Goal: Information Seeking & Learning: Learn about a topic

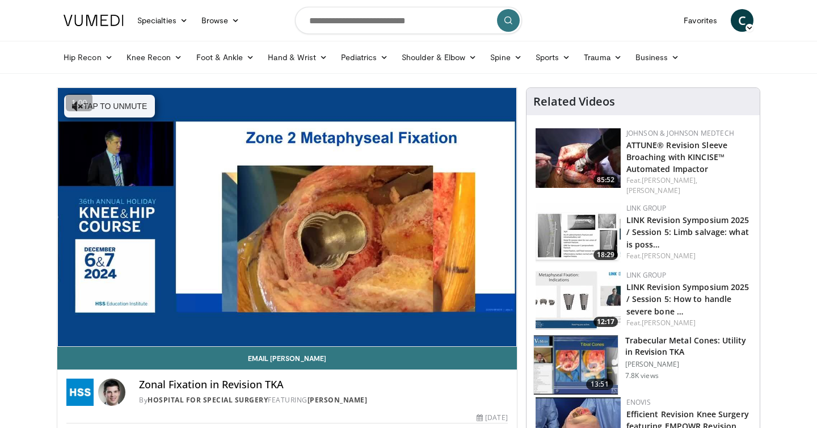
scroll to position [178, 0]
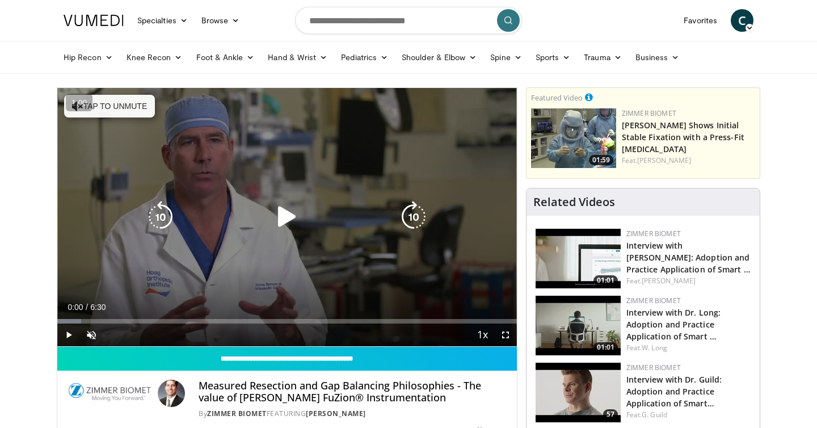
click at [276, 217] on icon "Video Player" at bounding box center [287, 217] width 32 height 32
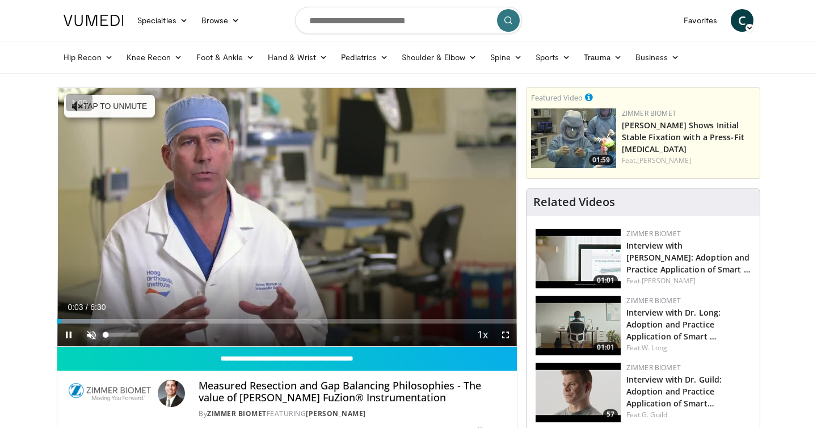
click at [93, 331] on span "Video Player" at bounding box center [91, 335] width 23 height 23
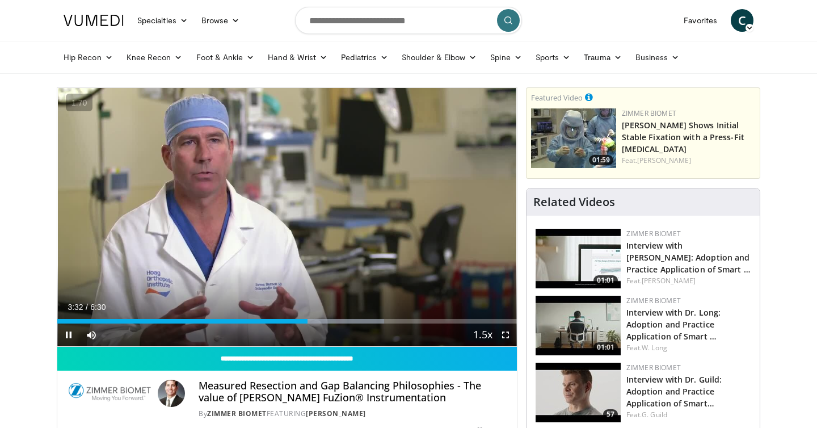
click at [327, 324] on div "Current Time 3:32 / Duration 6:30 Pause Skip Backward Skip Forward Mute 0% Load…" at bounding box center [287, 335] width 460 height 23
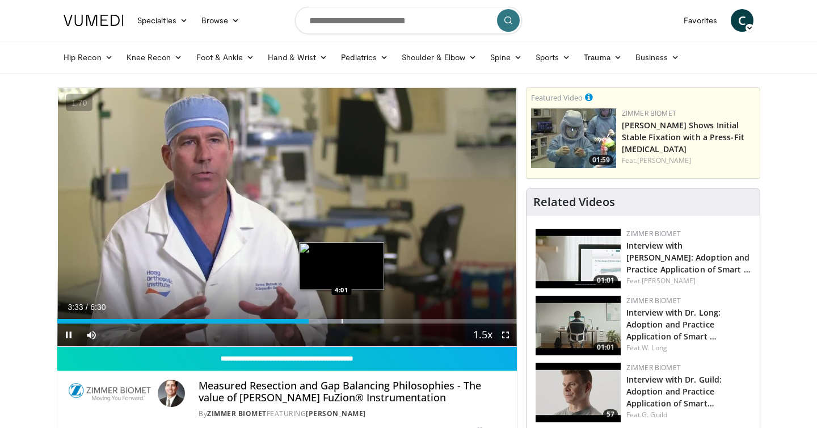
click at [342, 319] on div "Progress Bar" at bounding box center [342, 321] width 1 height 5
click at [356, 319] on div "Progress Bar" at bounding box center [355, 321] width 1 height 5
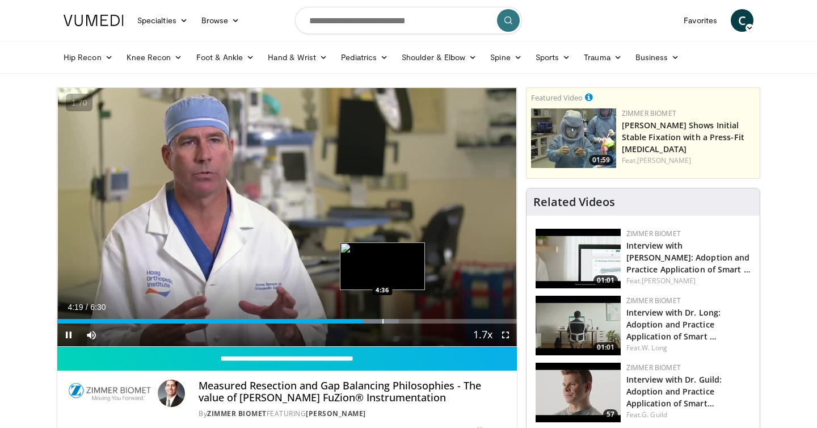
click at [383, 319] on div "Progress Bar" at bounding box center [383, 321] width 1 height 5
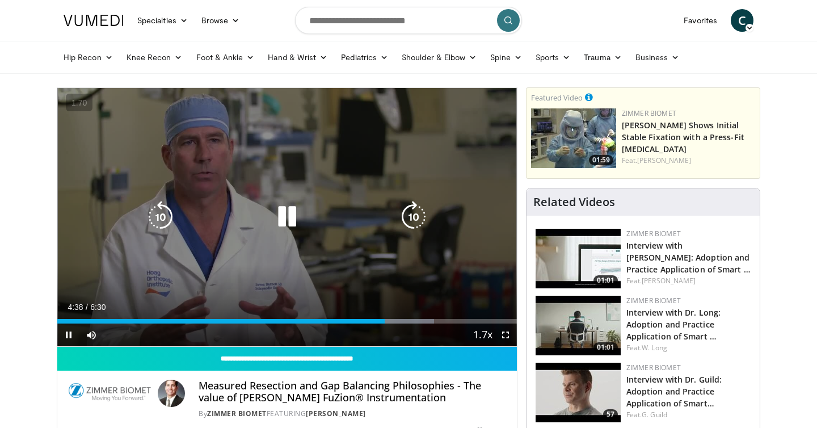
click at [347, 224] on div "Video Player" at bounding box center [287, 216] width 276 height 23
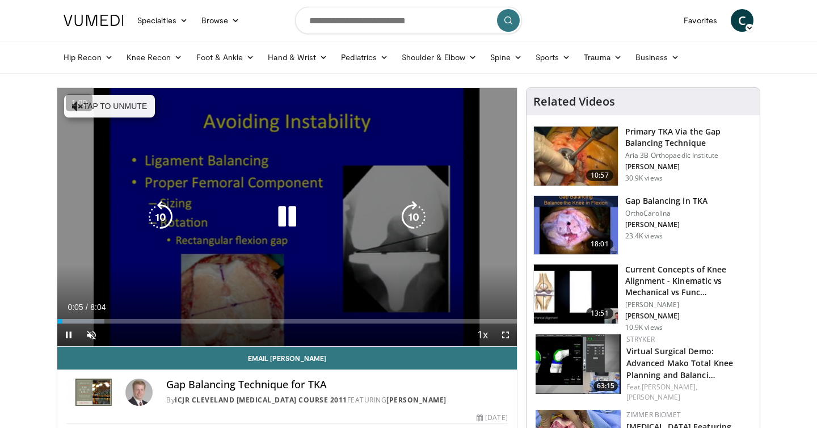
click at [129, 109] on button "Tap to unmute" at bounding box center [109, 106] width 91 height 23
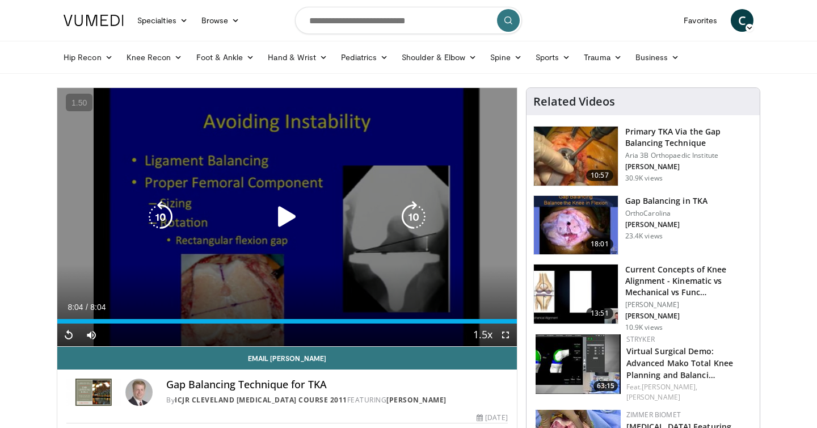
click at [270, 186] on div "40 seconds Tap to unmute" at bounding box center [287, 217] width 460 height 258
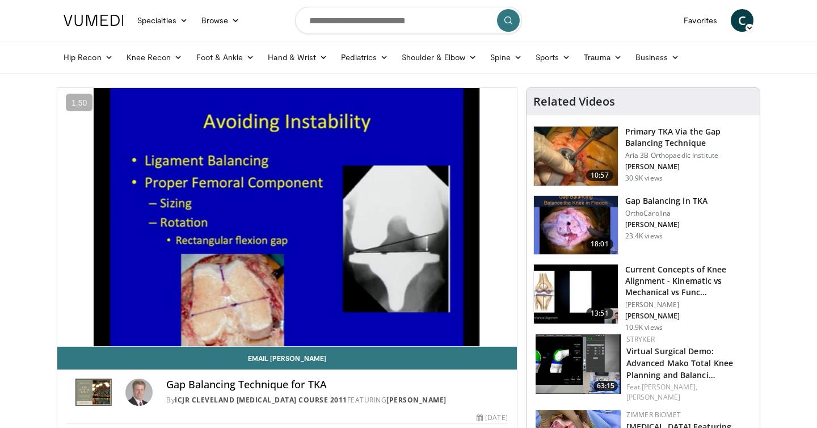
click at [643, 201] on h3 "Gap Balancing in TKA" at bounding box center [666, 200] width 82 height 11
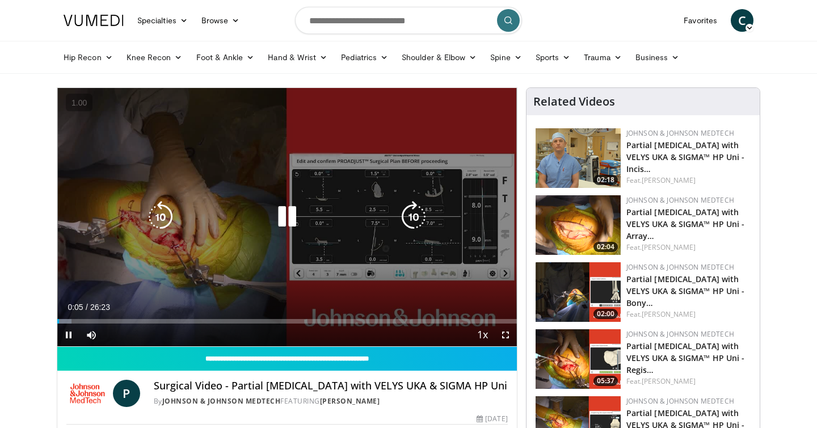
click at [296, 221] on icon "Video Player" at bounding box center [287, 217] width 32 height 32
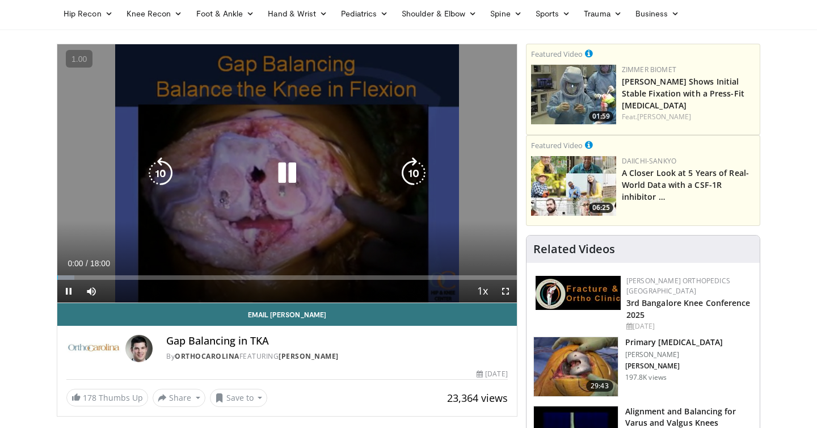
scroll to position [35, 0]
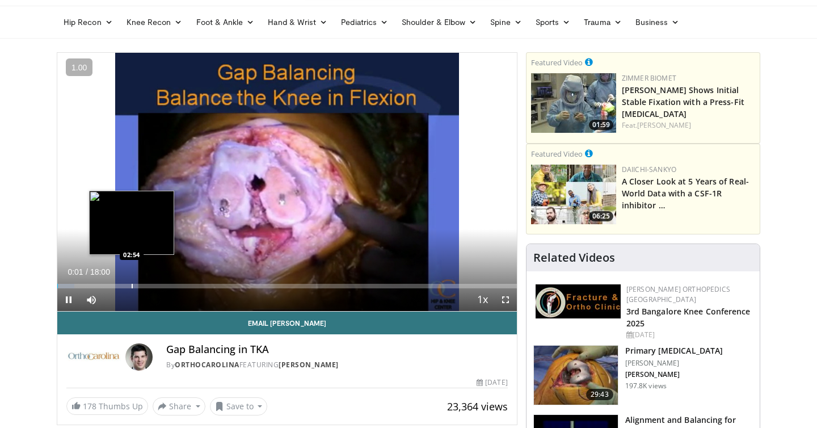
click at [132, 278] on div "Loaded : 3.67% 00:01 02:54" at bounding box center [287, 283] width 460 height 11
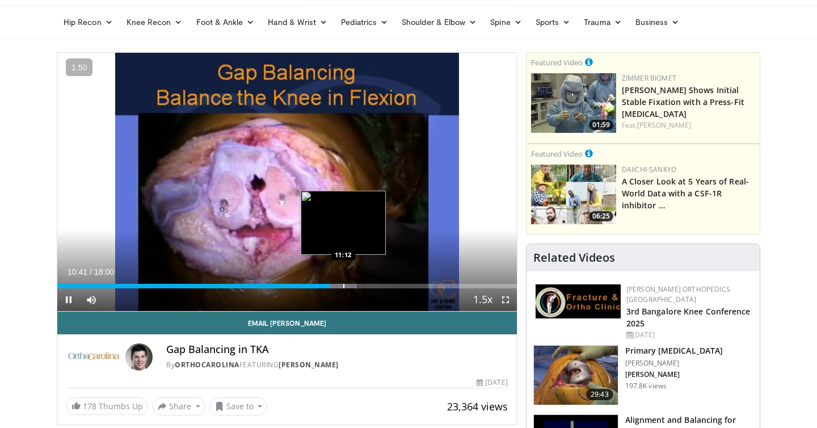
click at [343, 284] on div "Progress Bar" at bounding box center [343, 286] width 1 height 5
click at [358, 285] on div "Progress Bar" at bounding box center [358, 286] width 1 height 5
click at [362, 285] on div "Progress Bar" at bounding box center [362, 286] width 1 height 5
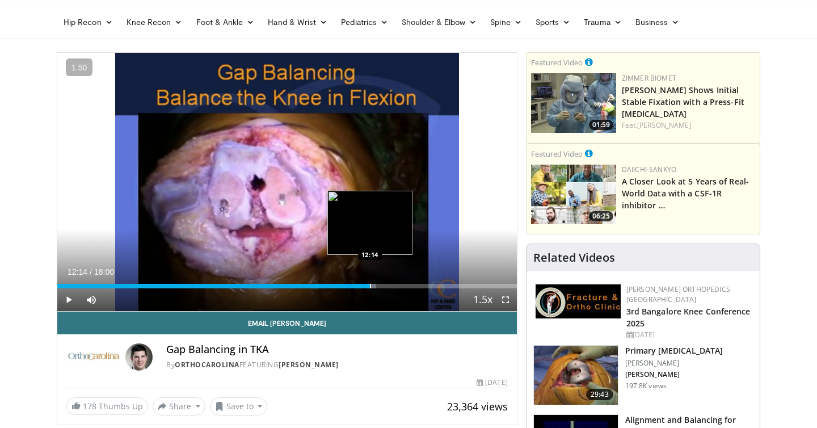
click at [370, 283] on div "Loaded : 69.43% 12:14 12:14" at bounding box center [287, 283] width 460 height 11
click at [376, 282] on div "Loaded : 70.36% 12:15 12:29" at bounding box center [287, 283] width 460 height 11
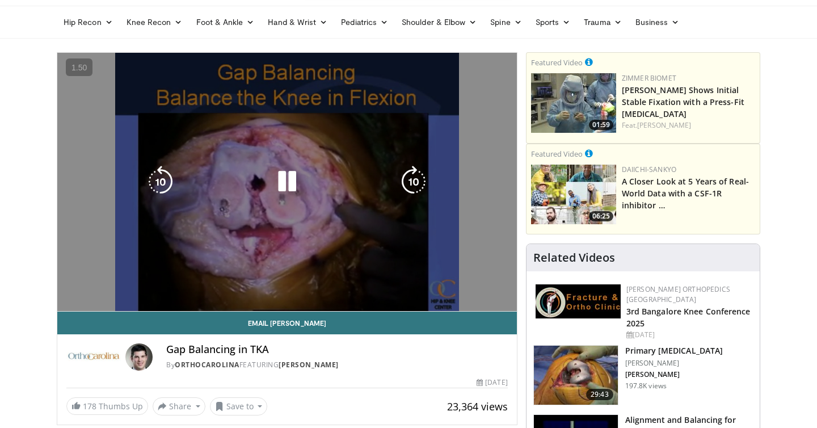
click at [386, 283] on video-js "**********" at bounding box center [287, 182] width 460 height 259
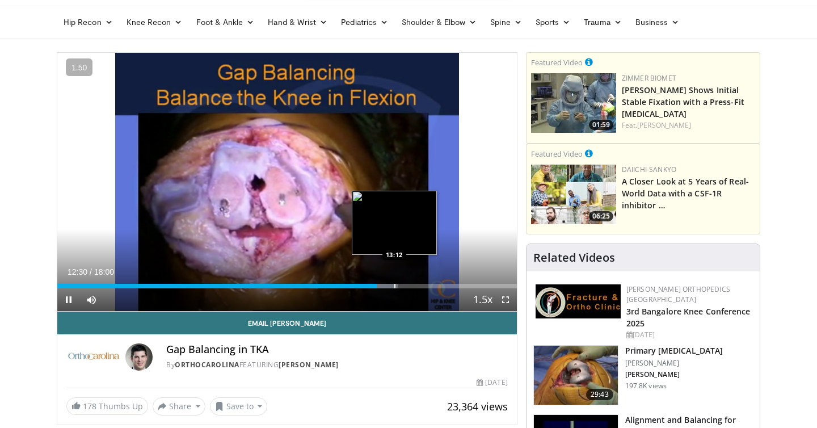
click at [394, 285] on div "Progress Bar" at bounding box center [394, 286] width 1 height 5
click at [406, 285] on div "Progress Bar" at bounding box center [405, 286] width 1 height 5
click at [412, 282] on div "Loaded : 77.77% 13:53 13:53" at bounding box center [287, 283] width 460 height 11
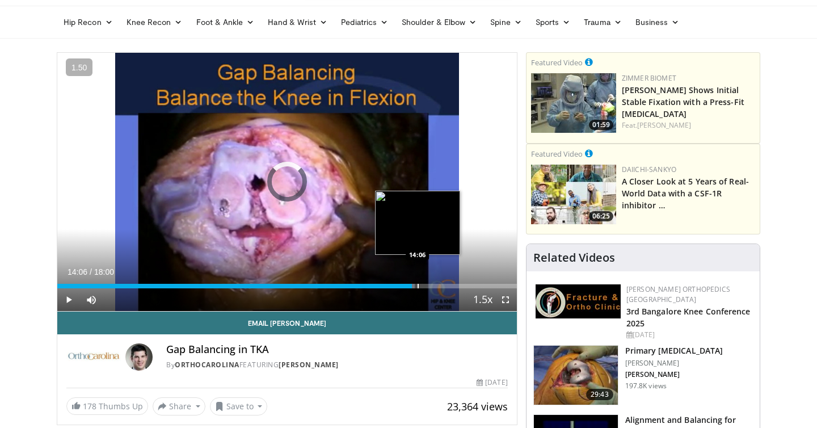
click at [418, 282] on div "Loaded : 77.77% 13:53 14:06" at bounding box center [287, 283] width 460 height 11
click at [397, 280] on div "Loaded : 0.00% 14:06 13:21" at bounding box center [287, 283] width 460 height 11
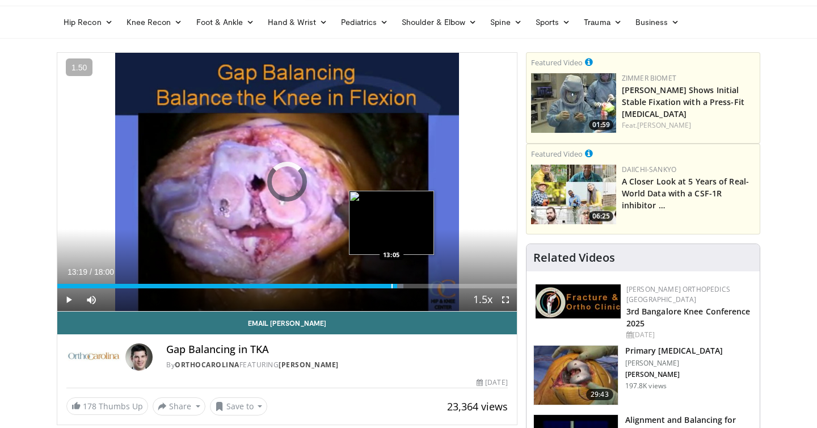
click at [391, 280] on div "Loaded : 75.30% 13:19 13:05" at bounding box center [287, 283] width 460 height 11
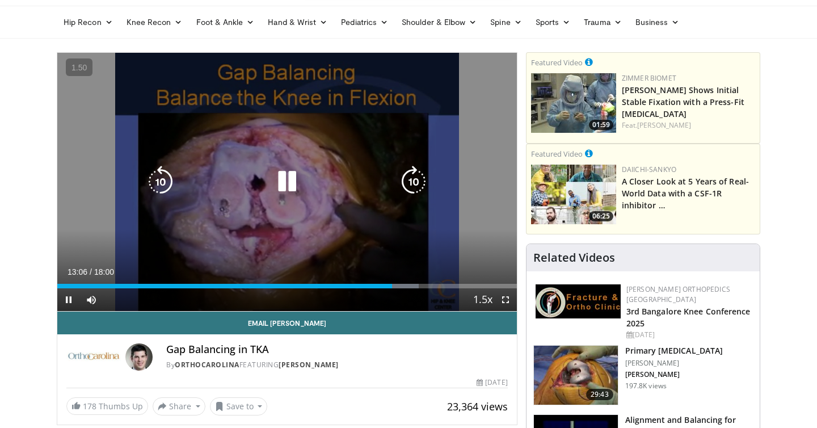
click at [295, 183] on icon "Video Player" at bounding box center [287, 182] width 32 height 32
